Goal: Task Accomplishment & Management: Manage account settings

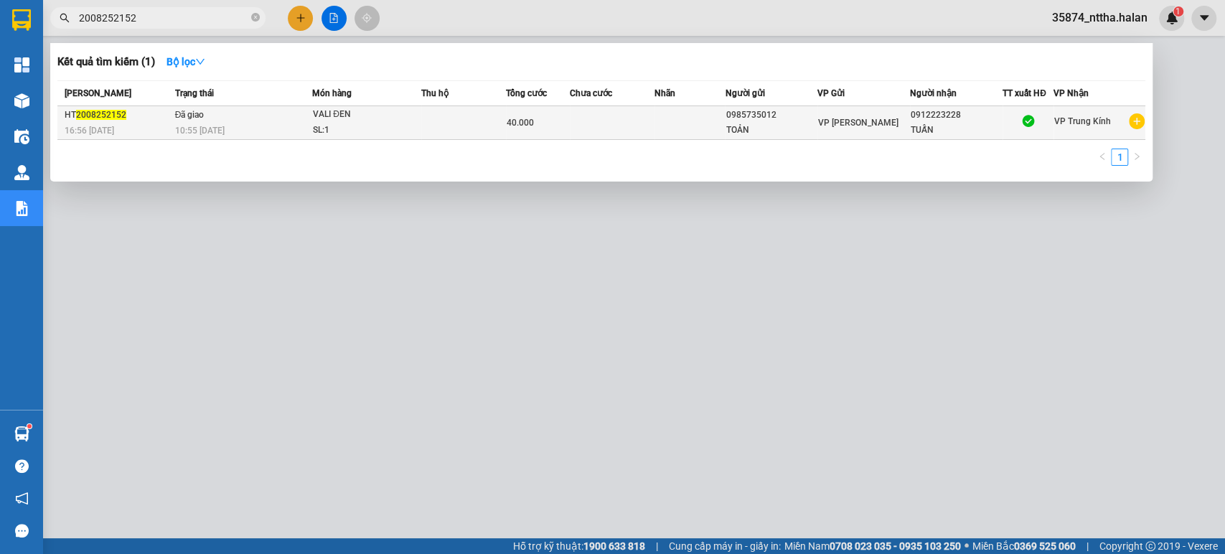
type input "2008252152"
click at [270, 121] on td "Đã giao 10:55 [DATE]" at bounding box center [242, 123] width 141 height 34
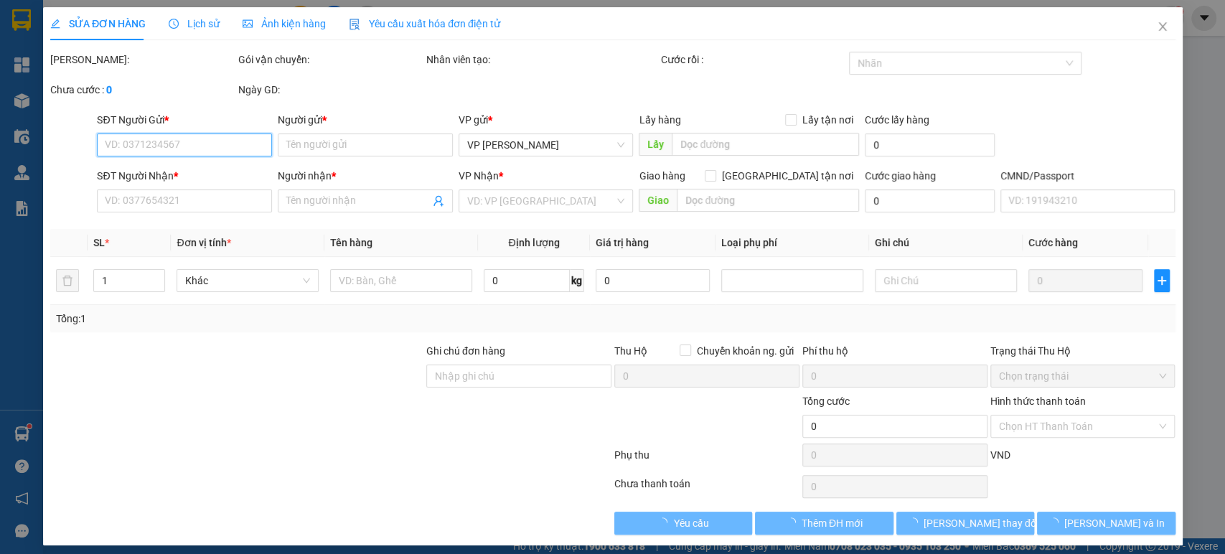
type input "0985735012"
type input "TOẢN"
type input "0912223228"
type input "TUẤN"
type input "40.000"
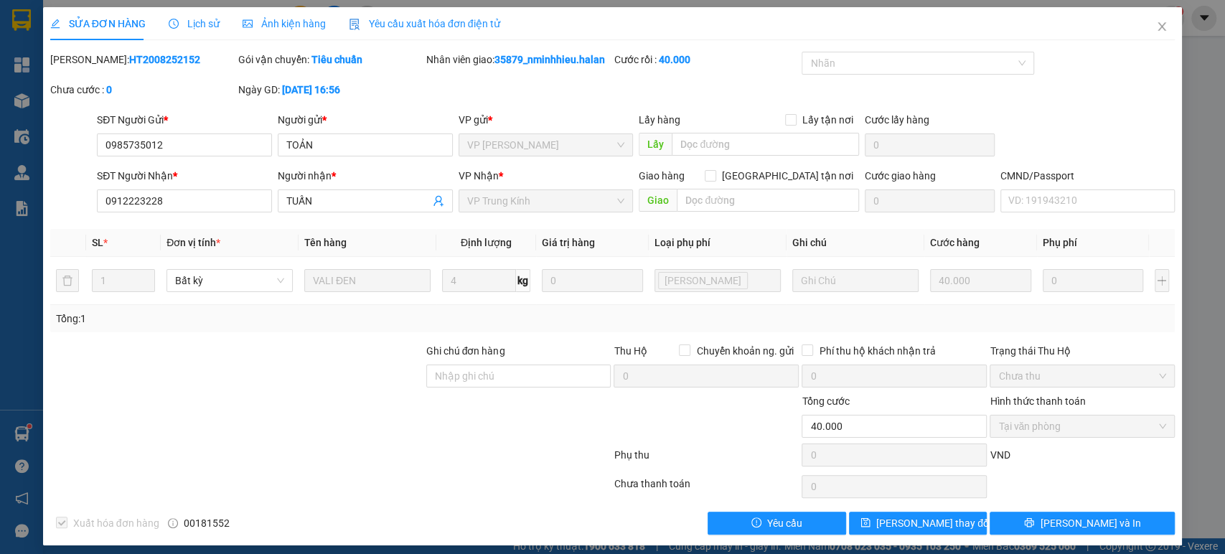
click at [195, 21] on span "Lịch sử" at bounding box center [194, 23] width 51 height 11
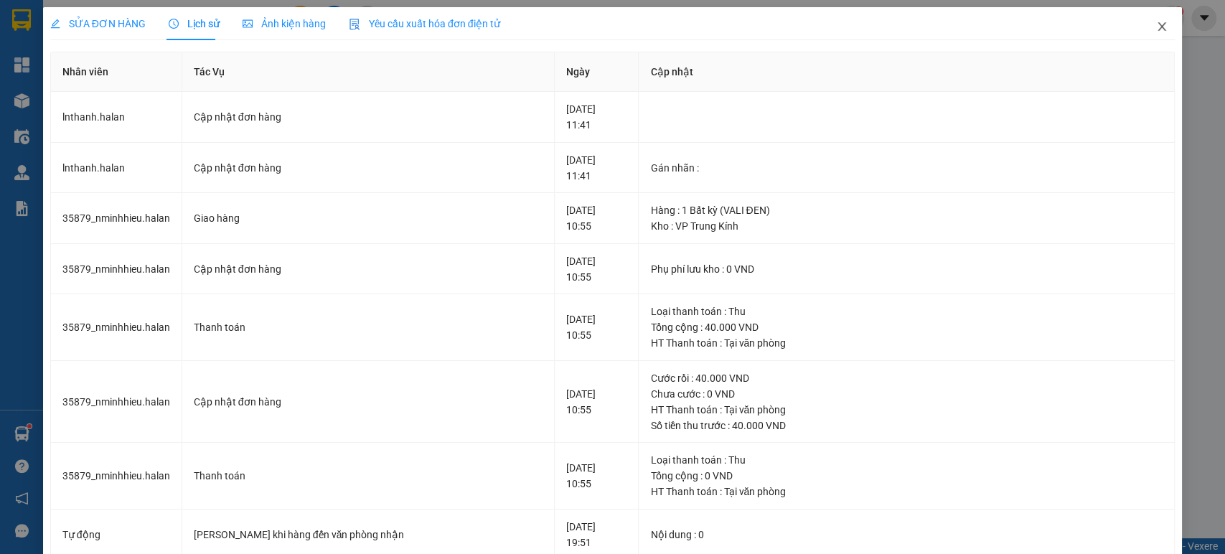
click at [1159, 25] on icon "close" at bounding box center [1163, 26] width 8 height 9
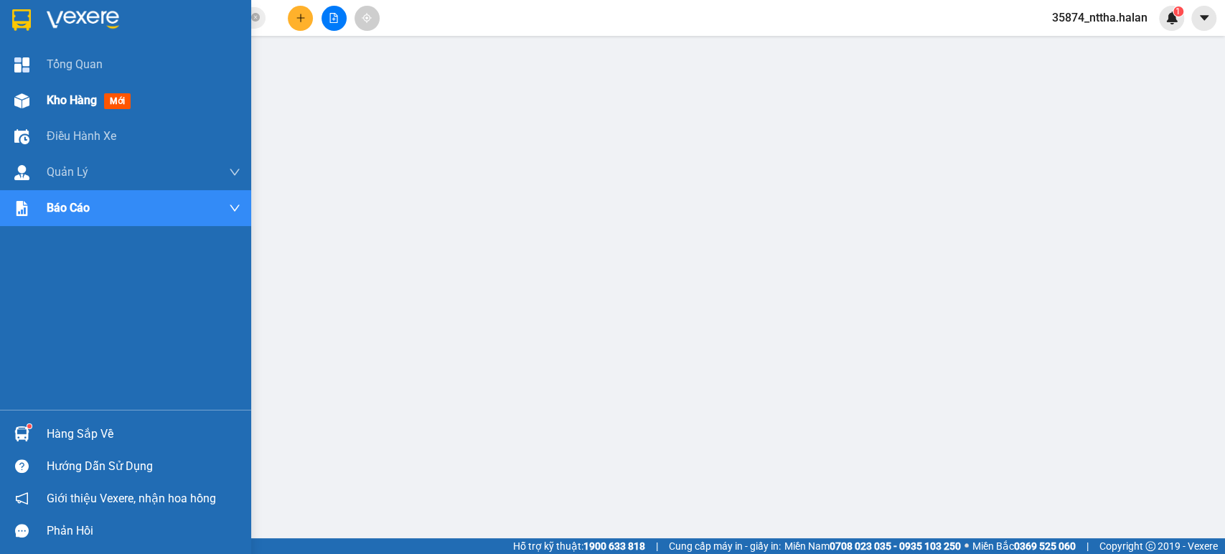
click at [77, 103] on span "Kho hàng" at bounding box center [72, 100] width 50 height 14
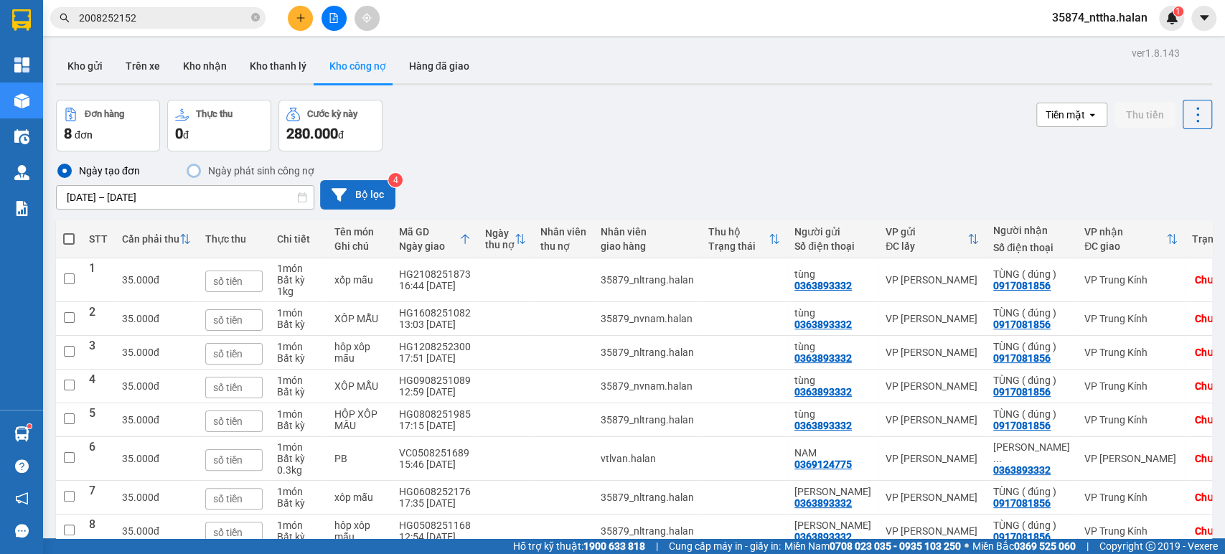
click at [373, 201] on button "Bộ lọc" at bounding box center [357, 194] width 75 height 29
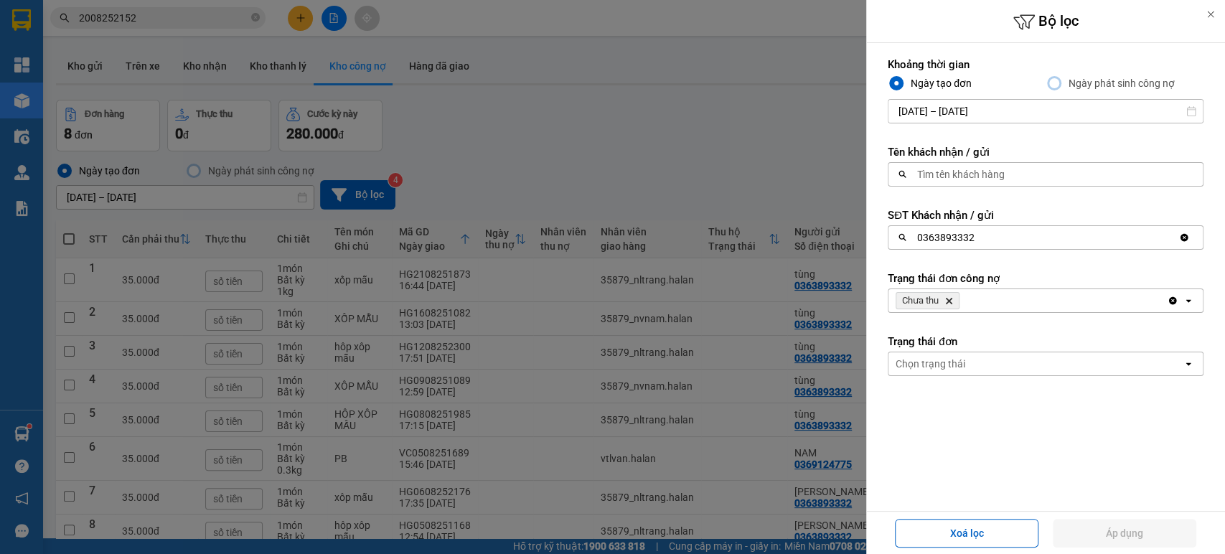
click at [1181, 235] on icon "Clear value" at bounding box center [1185, 238] width 8 height 8
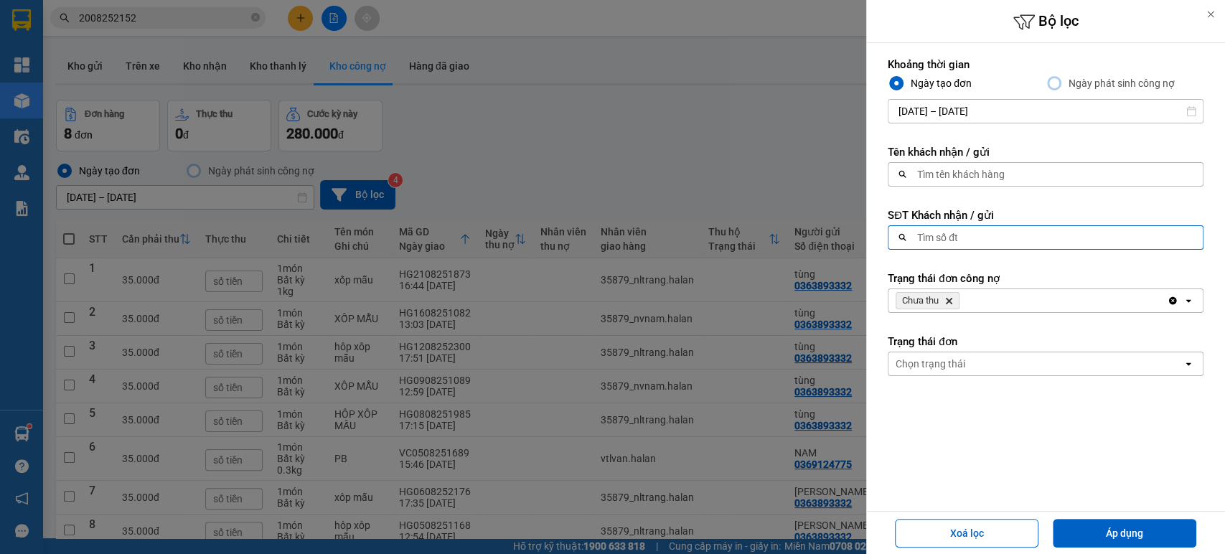
drag, startPoint x: 702, startPoint y: 136, endPoint x: 537, endPoint y: 537, distance: 433.2
click at [698, 138] on div at bounding box center [612, 277] width 1225 height 554
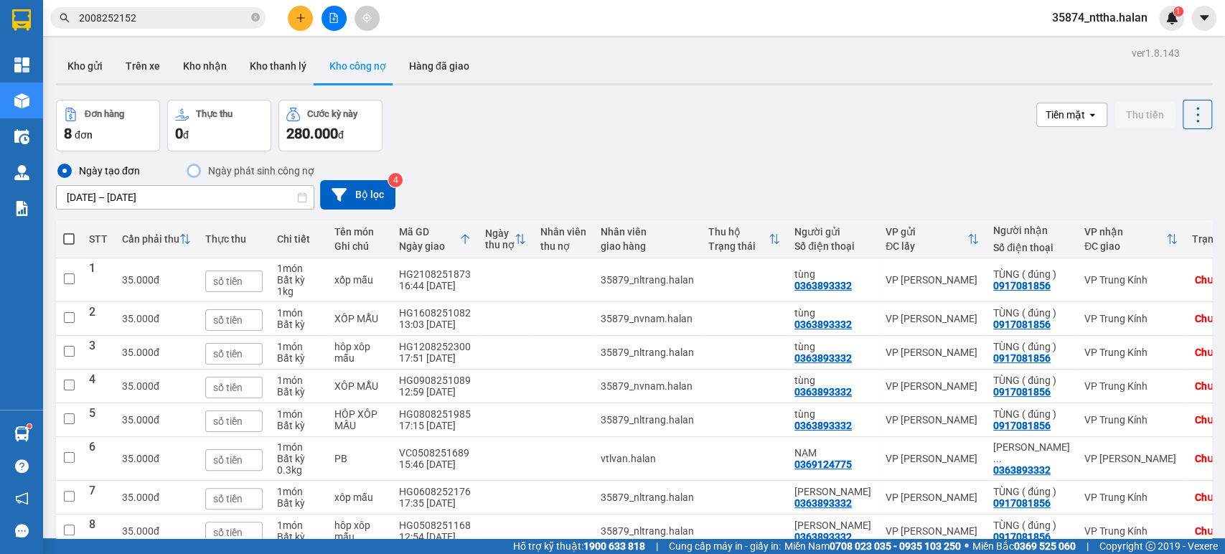
click at [843, 144] on div "Đơn hàng 8 đơn Thực thu 0 đ Cước kỳ này 280.000 đ Tiền mặt open Thu tiền" at bounding box center [634, 126] width 1156 height 52
click at [925, 157] on div "Ngày tạo đơn Ngày phát sinh công nợ [DATE] – [DATE] Press the down arrow key to…" at bounding box center [634, 185] width 1156 height 69
click at [1148, 140] on div "Tiền mặt open Thu tiền" at bounding box center [1124, 126] width 176 height 52
